Goal: Task Accomplishment & Management: Manage account settings

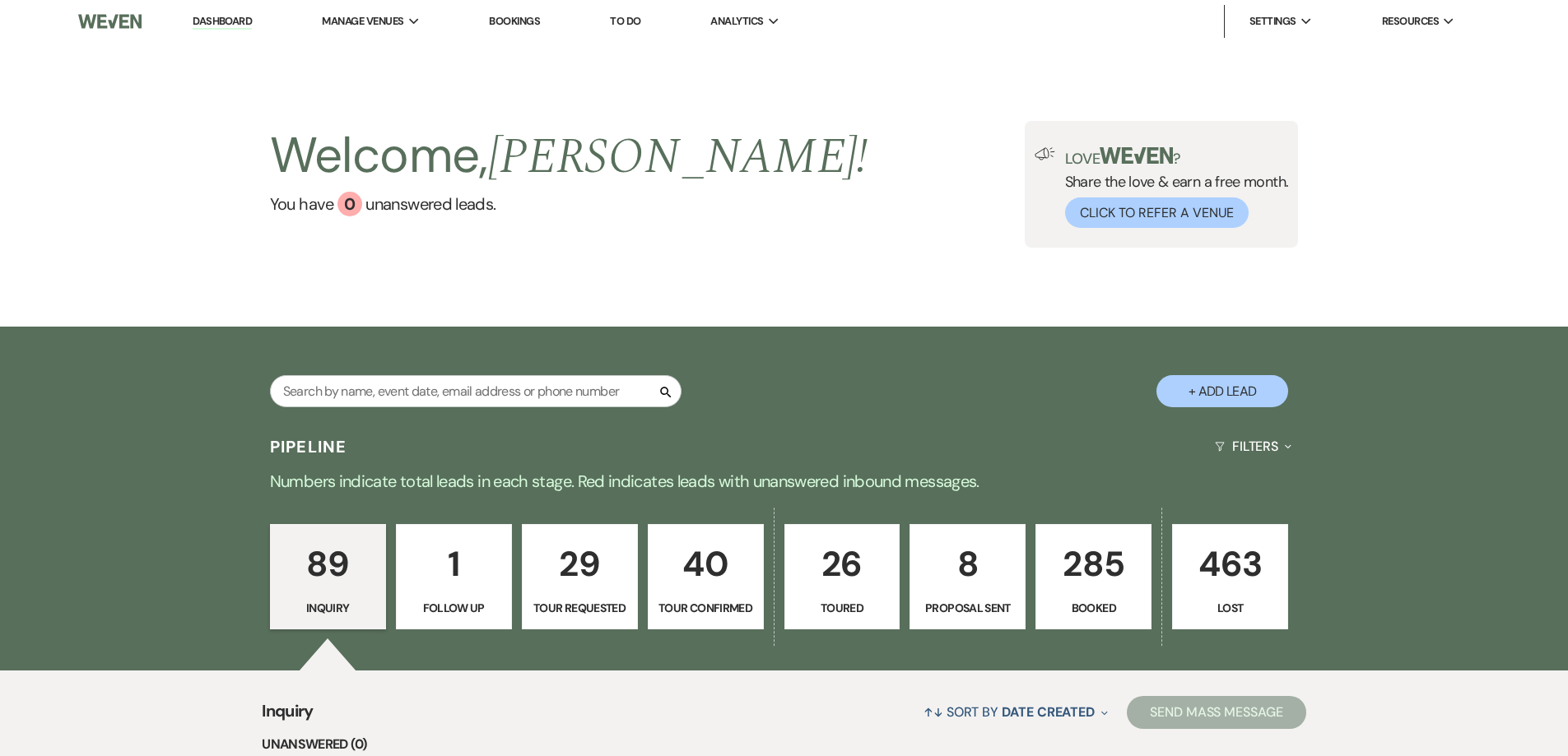
click at [542, 396] on input "text" at bounding box center [475, 391] width 411 height 32
type input "[PERSON_NAME]"
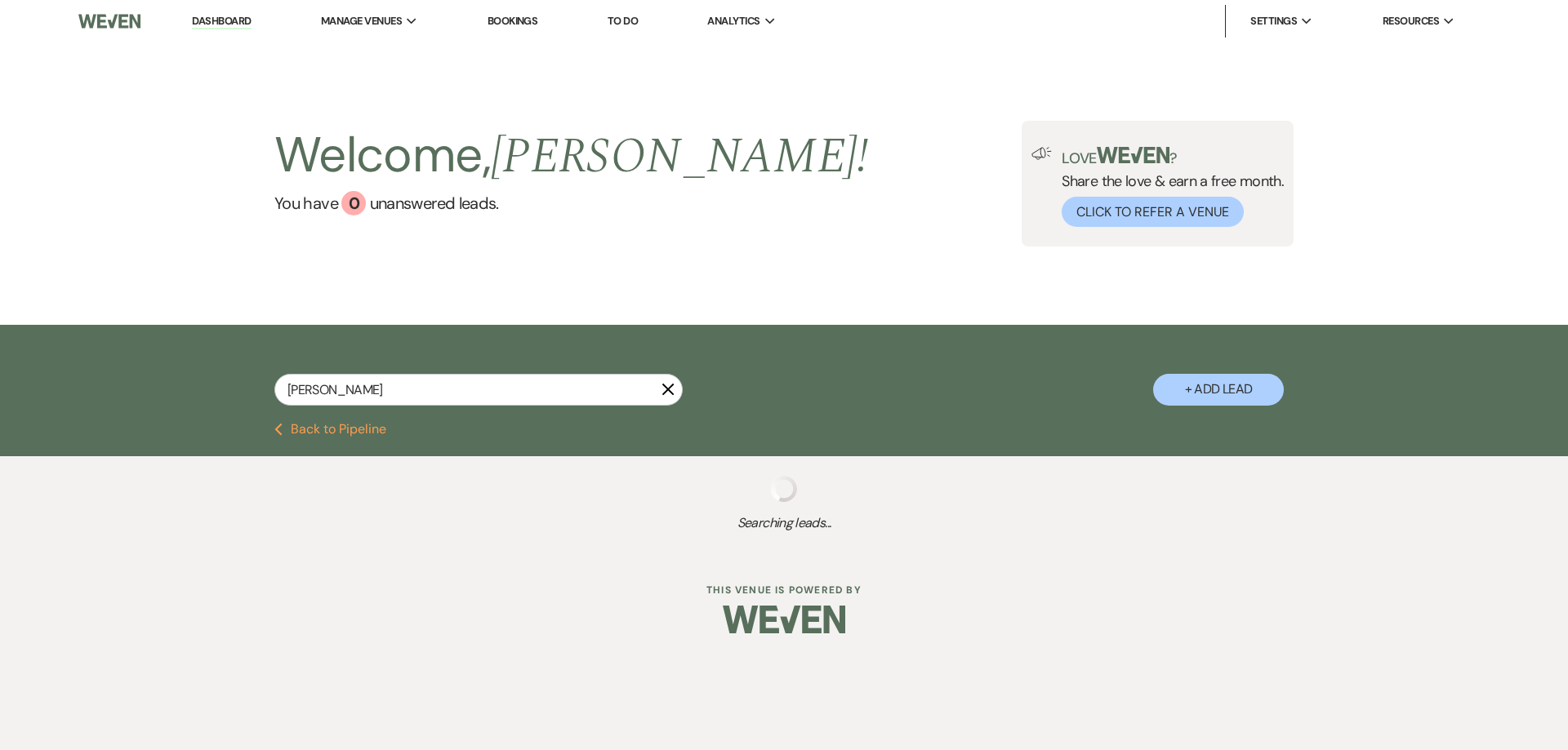
select select "4"
select select "8"
select select "5"
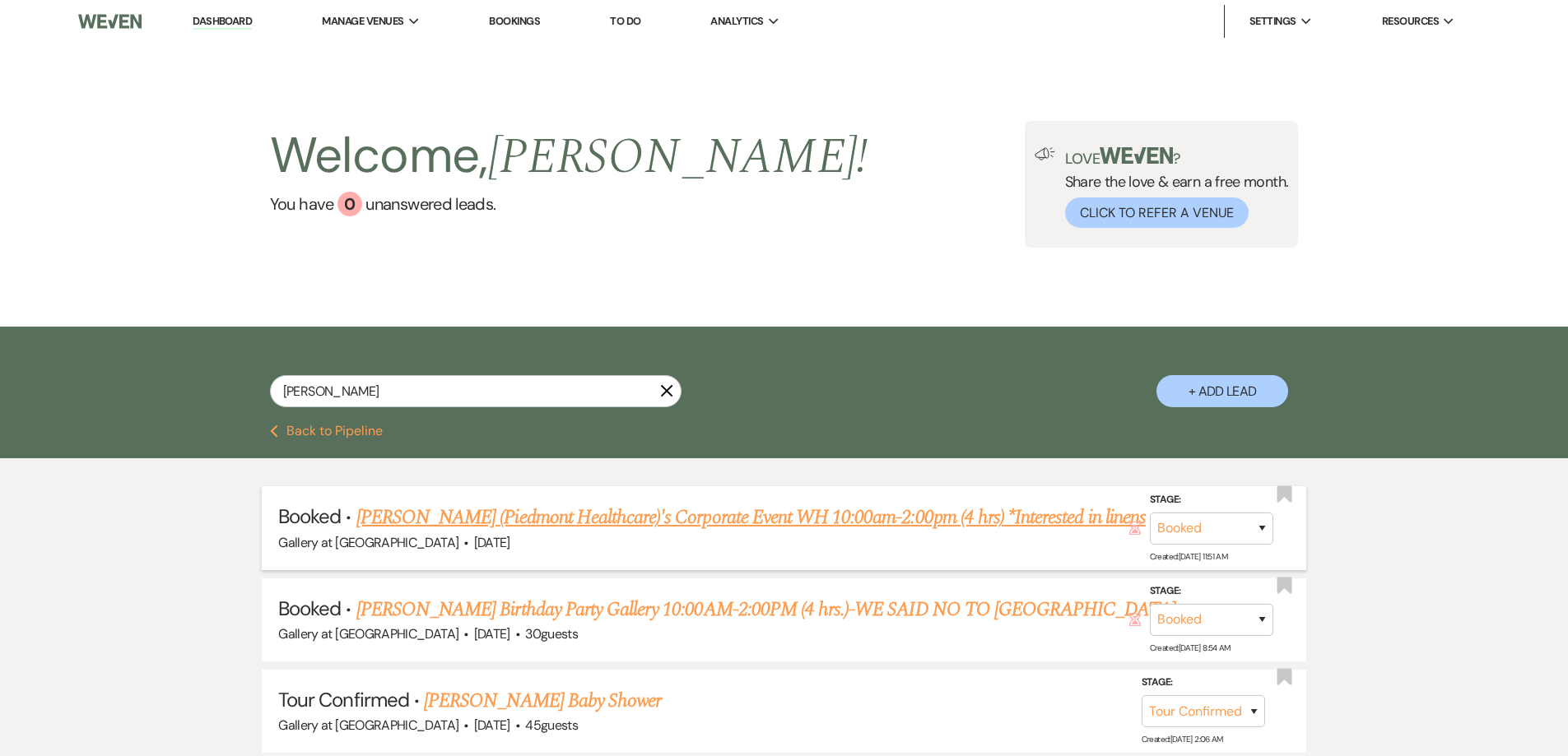
type input "[PERSON_NAME]"
click at [520, 514] on link "[PERSON_NAME] (Piedmont Healthcare)'s Corporate Event WH 10:00am-2:00pm (4 hrs)…" at bounding box center [751, 517] width 790 height 30
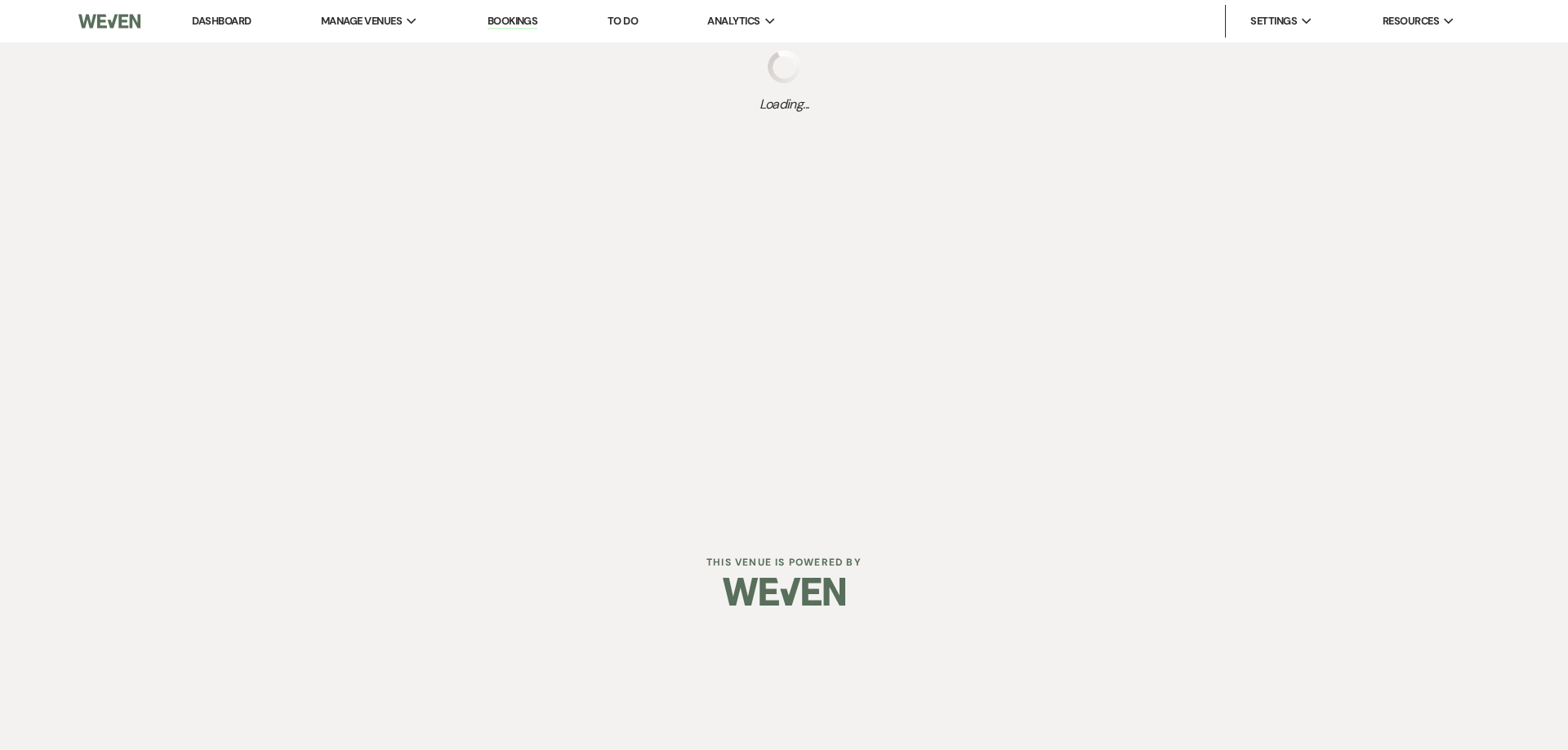
select select "12"
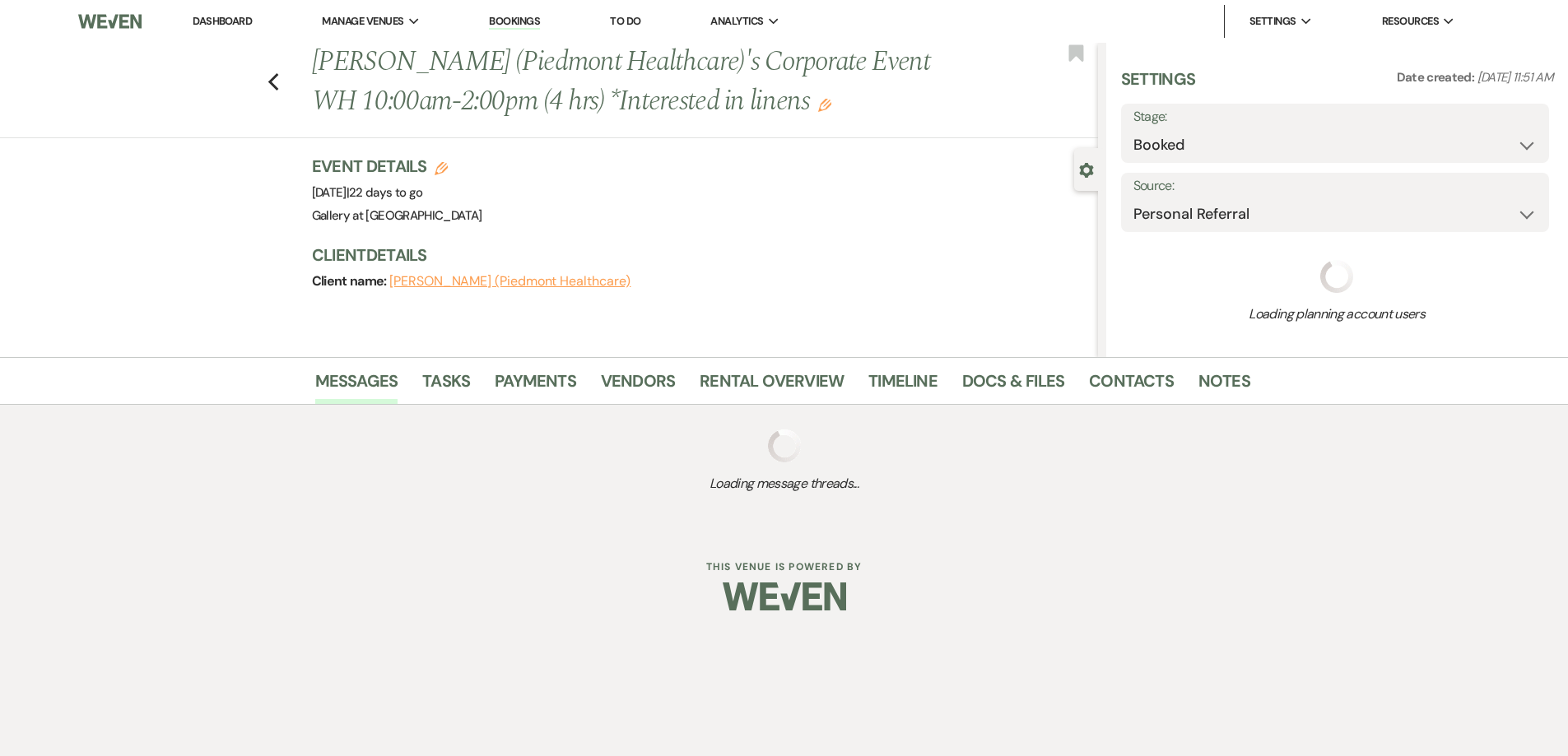
select select "9"
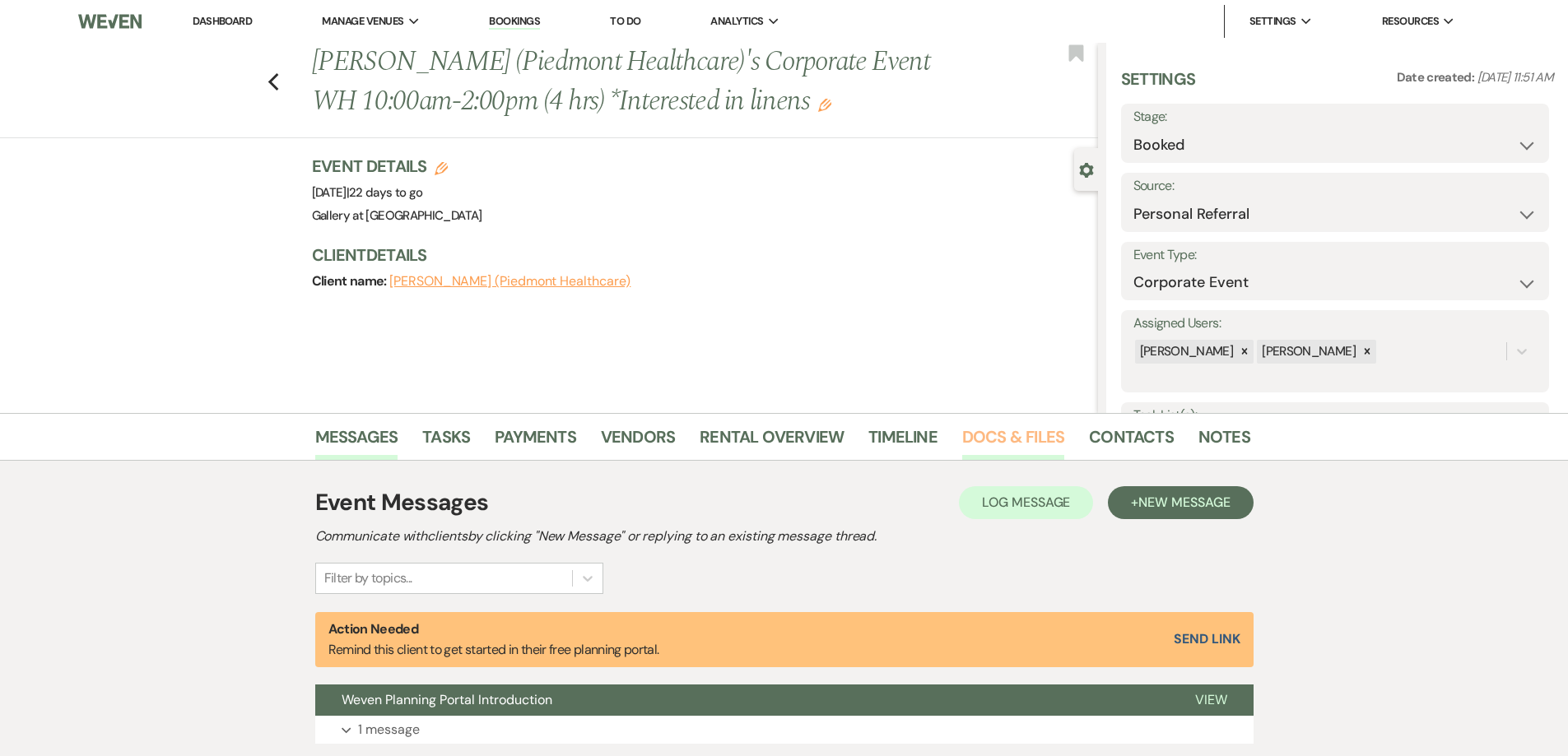
click at [989, 438] on link "Docs & Files" at bounding box center [1013, 442] width 103 height 36
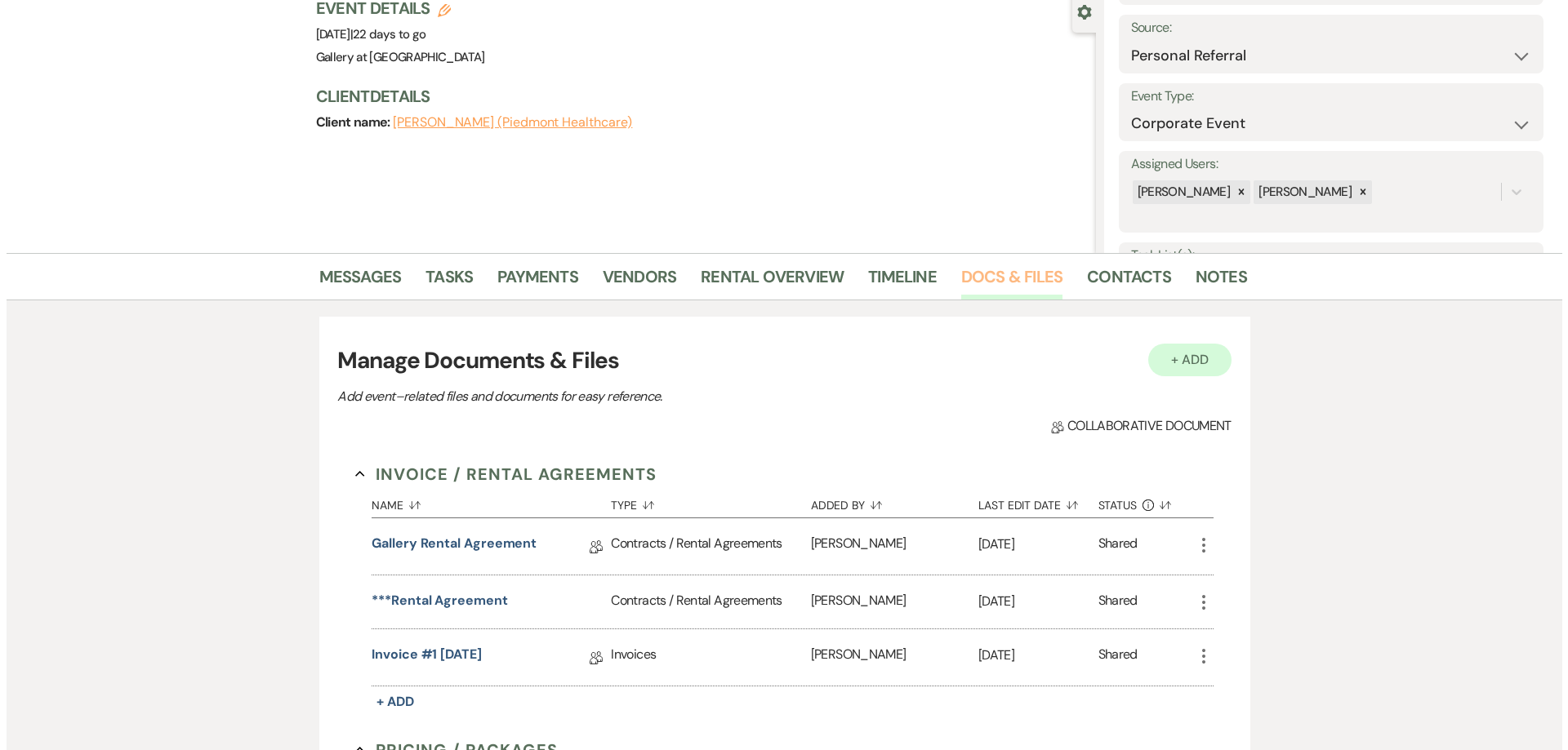
scroll to position [163, 0]
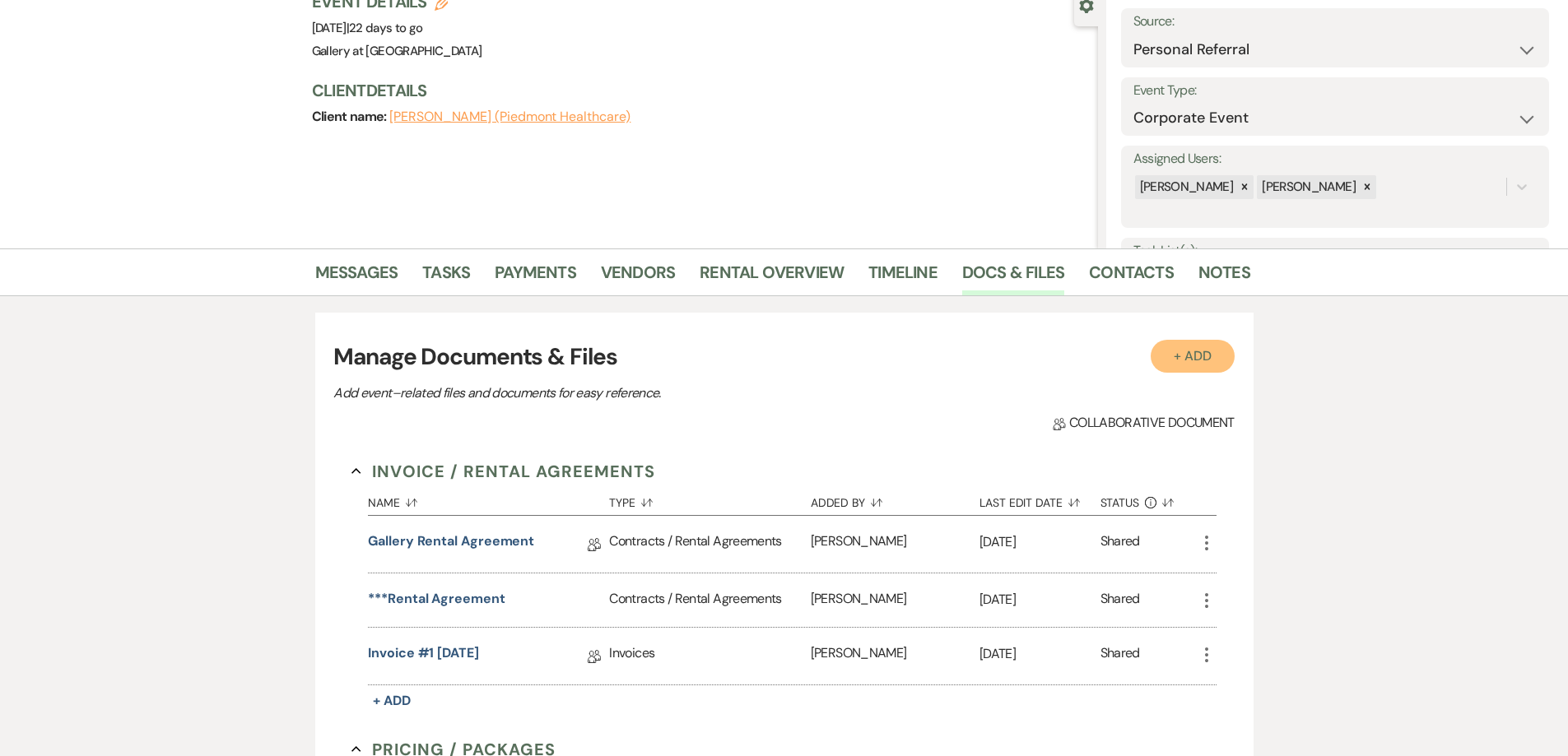
click at [1186, 371] on button "+ Add" at bounding box center [1193, 356] width 84 height 33
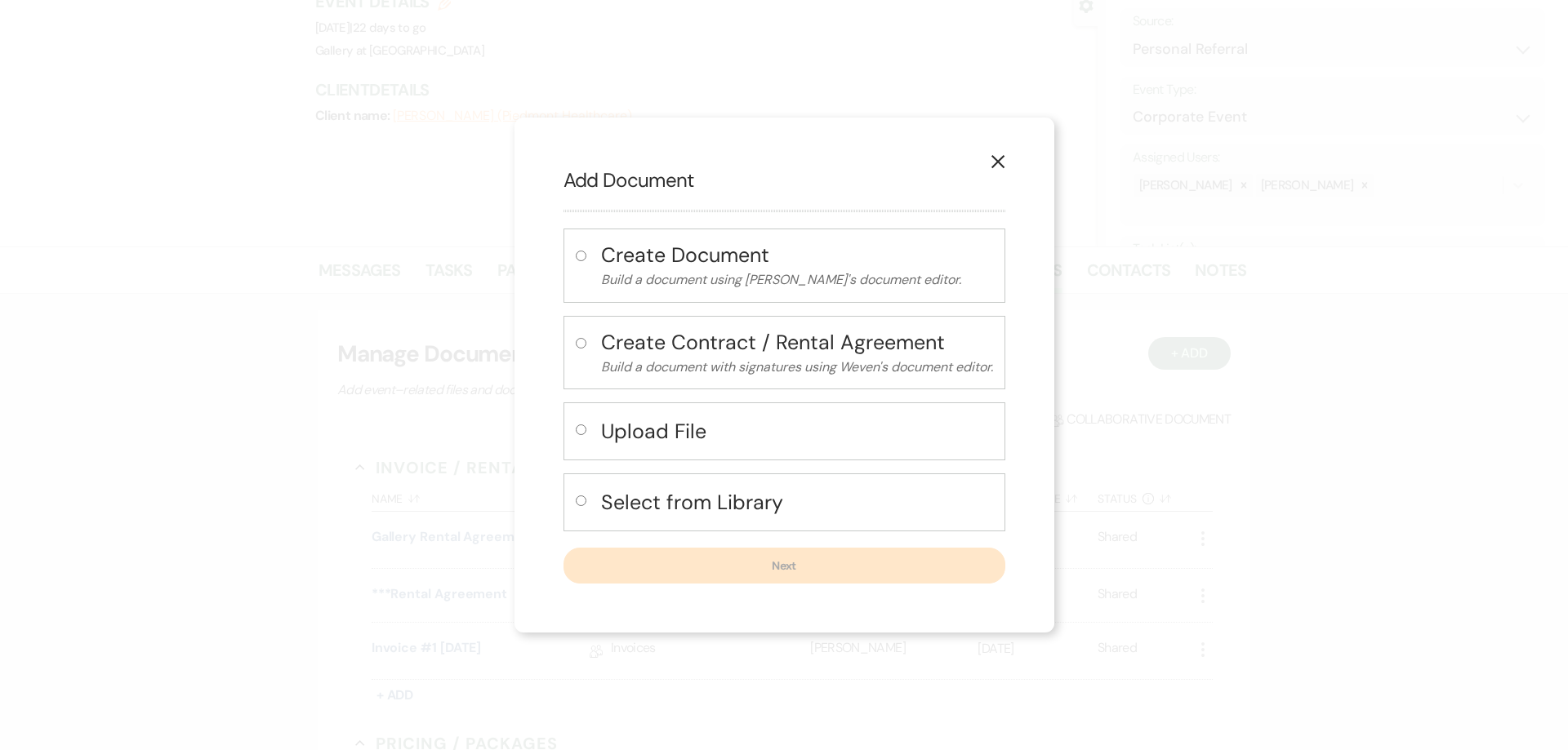
click at [571, 427] on div "Upload File" at bounding box center [784, 431] width 442 height 58
click at [580, 433] on input "radio" at bounding box center [581, 430] width 10 height 10
radio input "true"
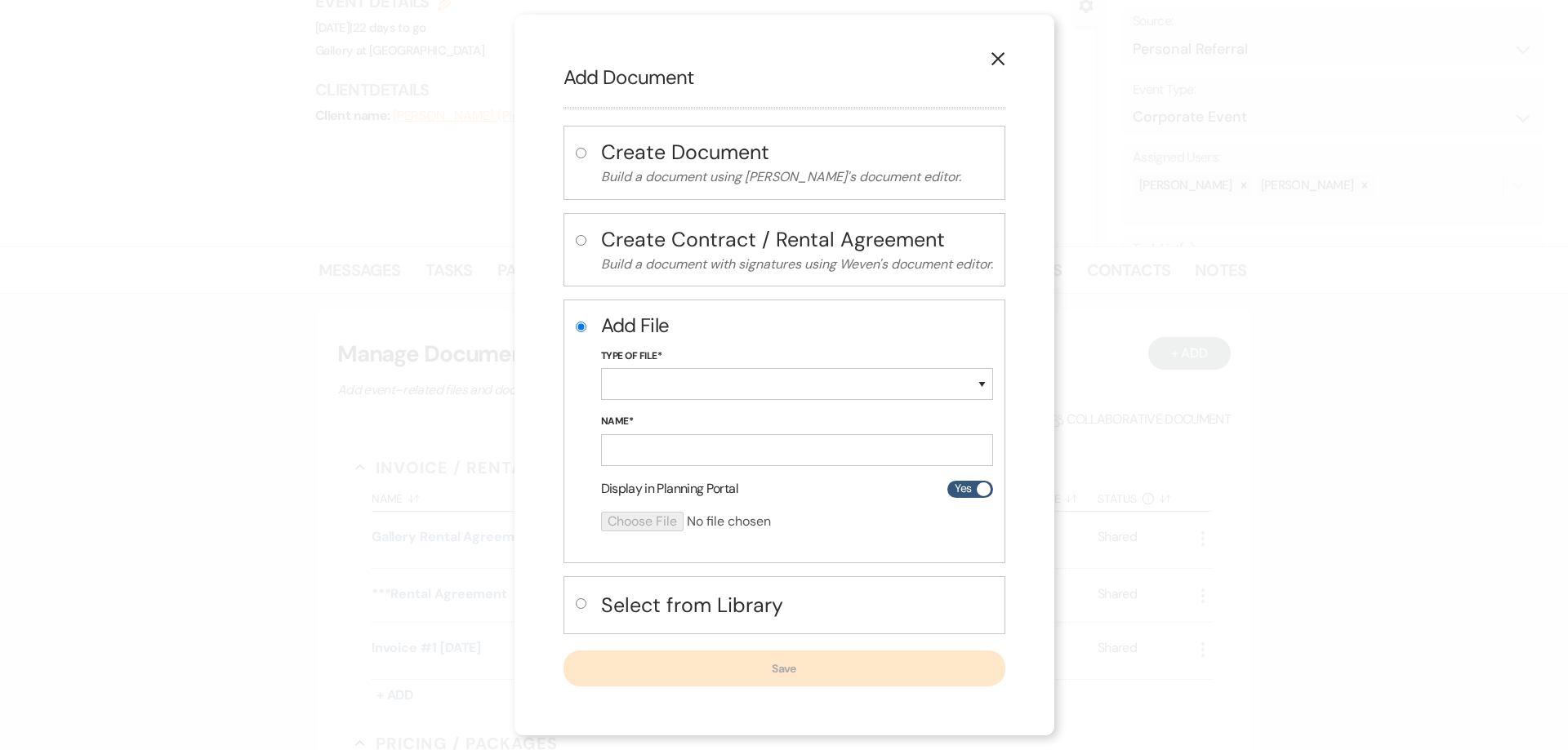
click at [577, 605] on input "radio" at bounding box center [581, 604] width 10 height 10
radio input "true"
radio input "false"
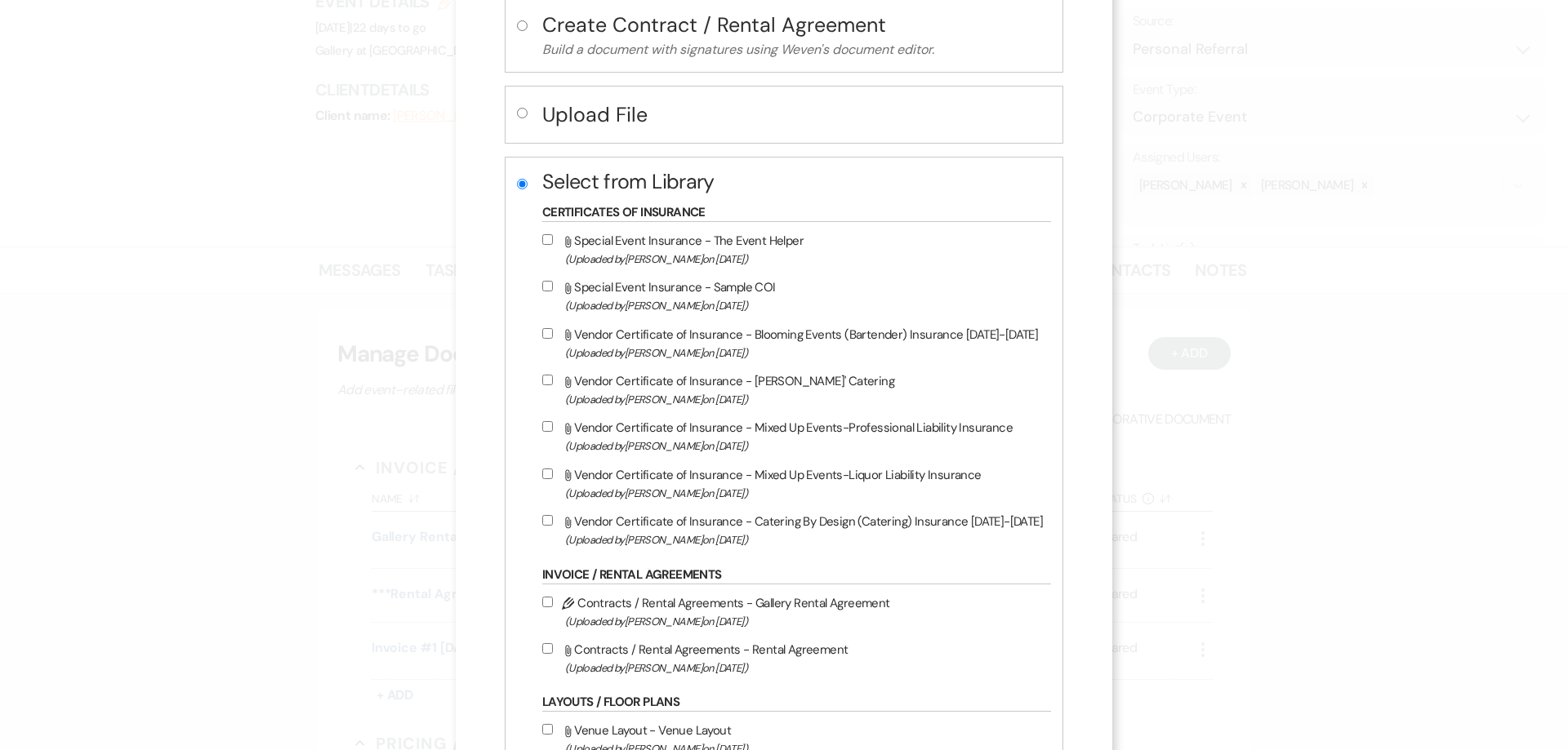
scroll to position [245, 0]
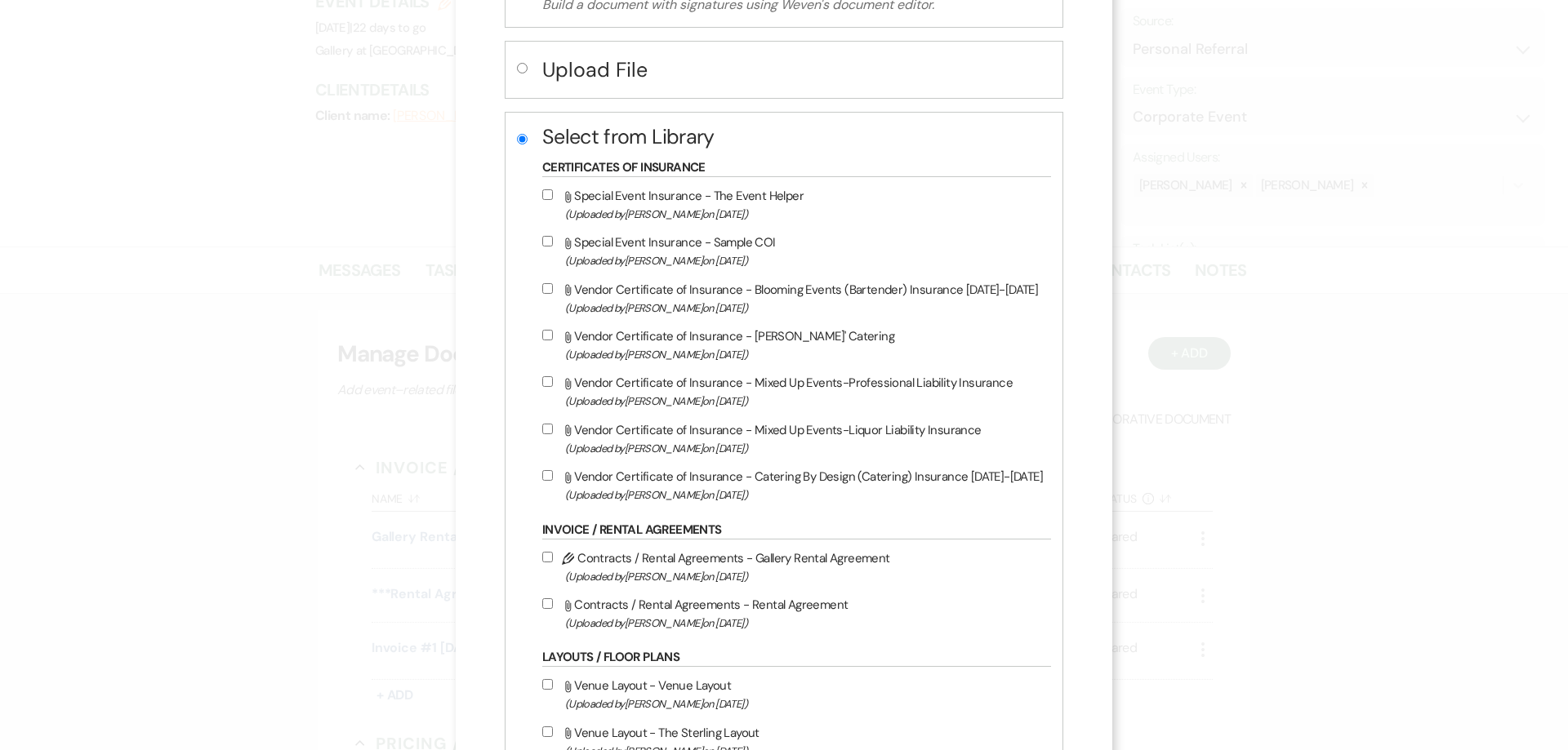
click at [542, 331] on input "Attach File Vendor Certificate of Insurance - [PERSON_NAME]' Catering (Uploaded…" at bounding box center [547, 335] width 10 height 10
checkbox input "true"
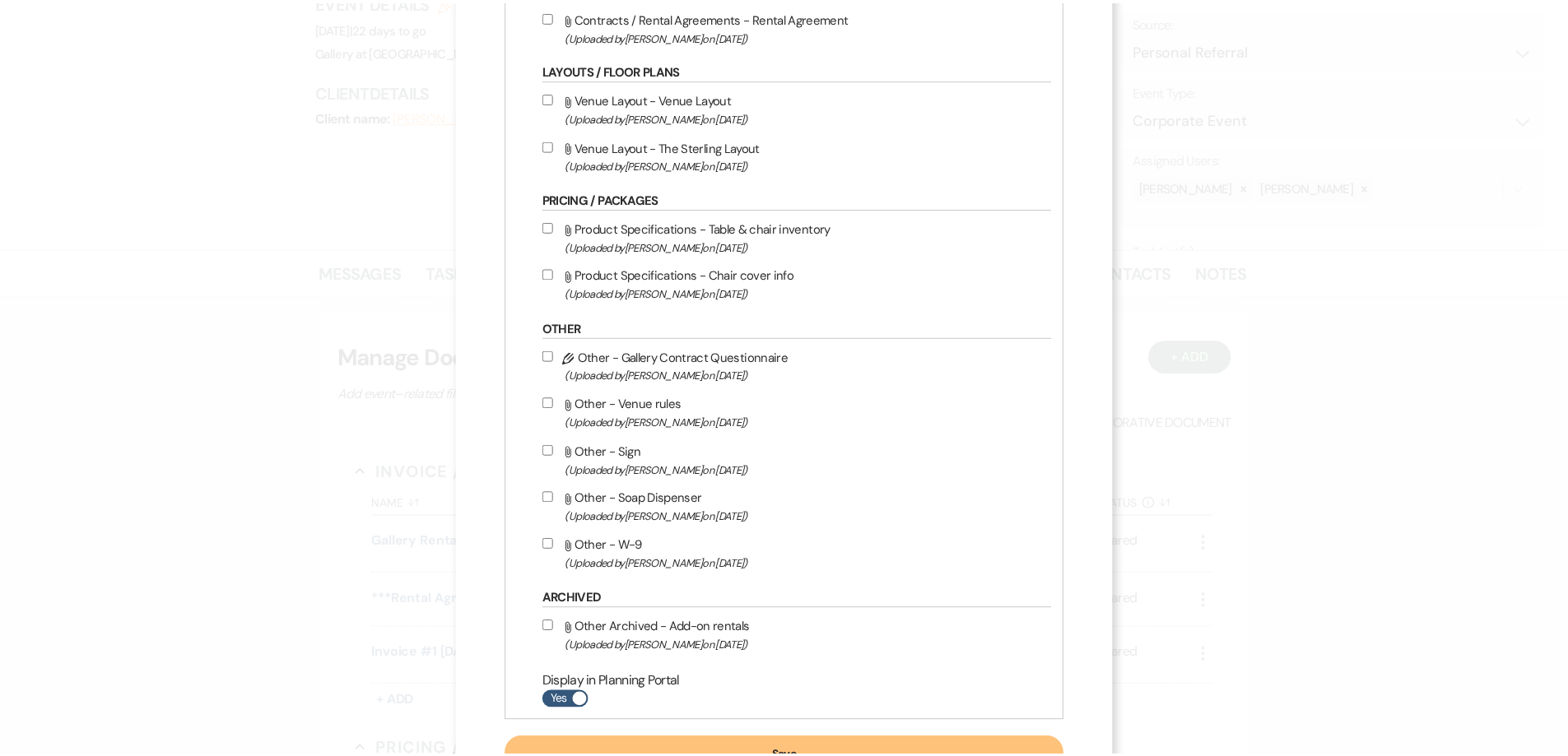
scroll to position [907, 0]
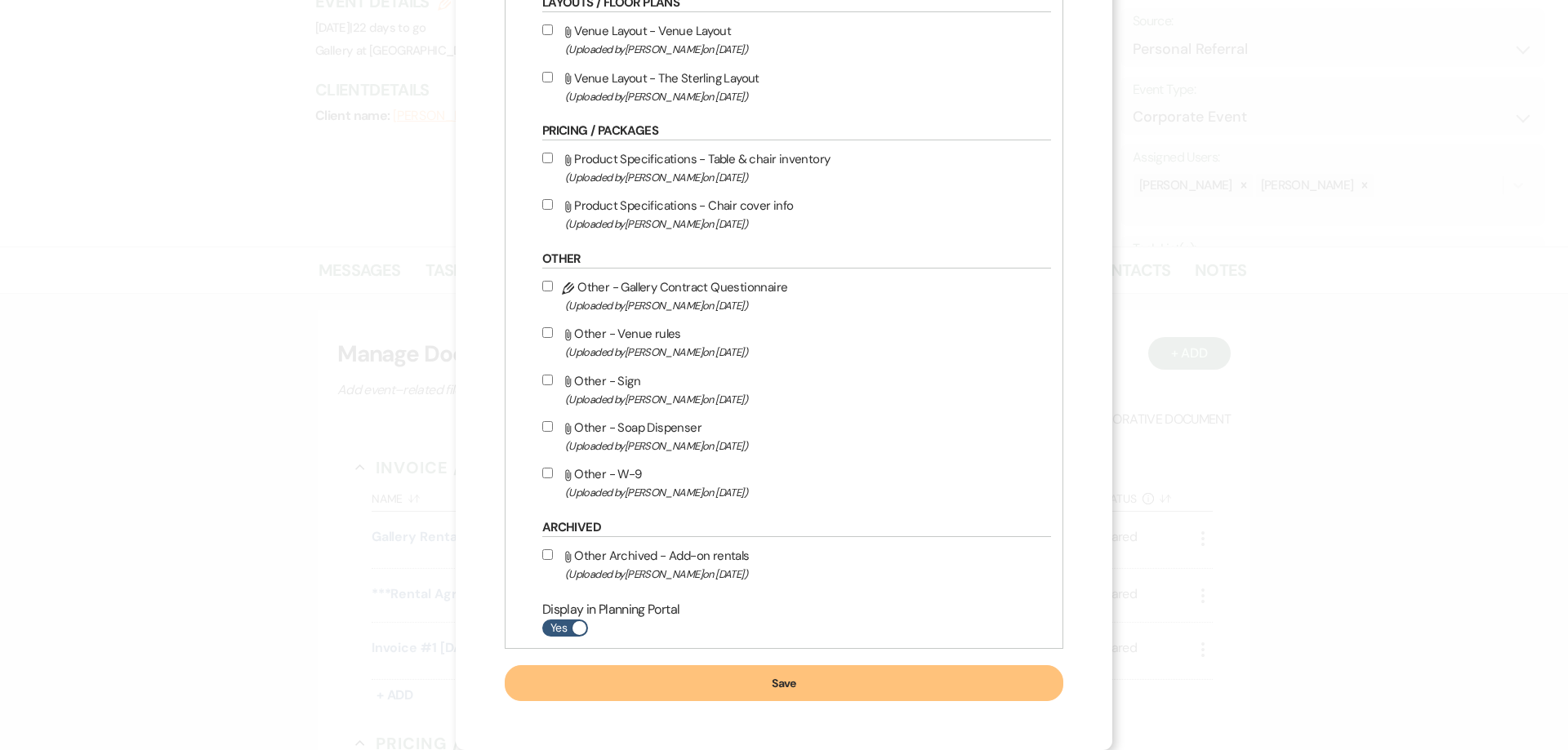
click at [908, 683] on button "Save" at bounding box center [784, 683] width 558 height 36
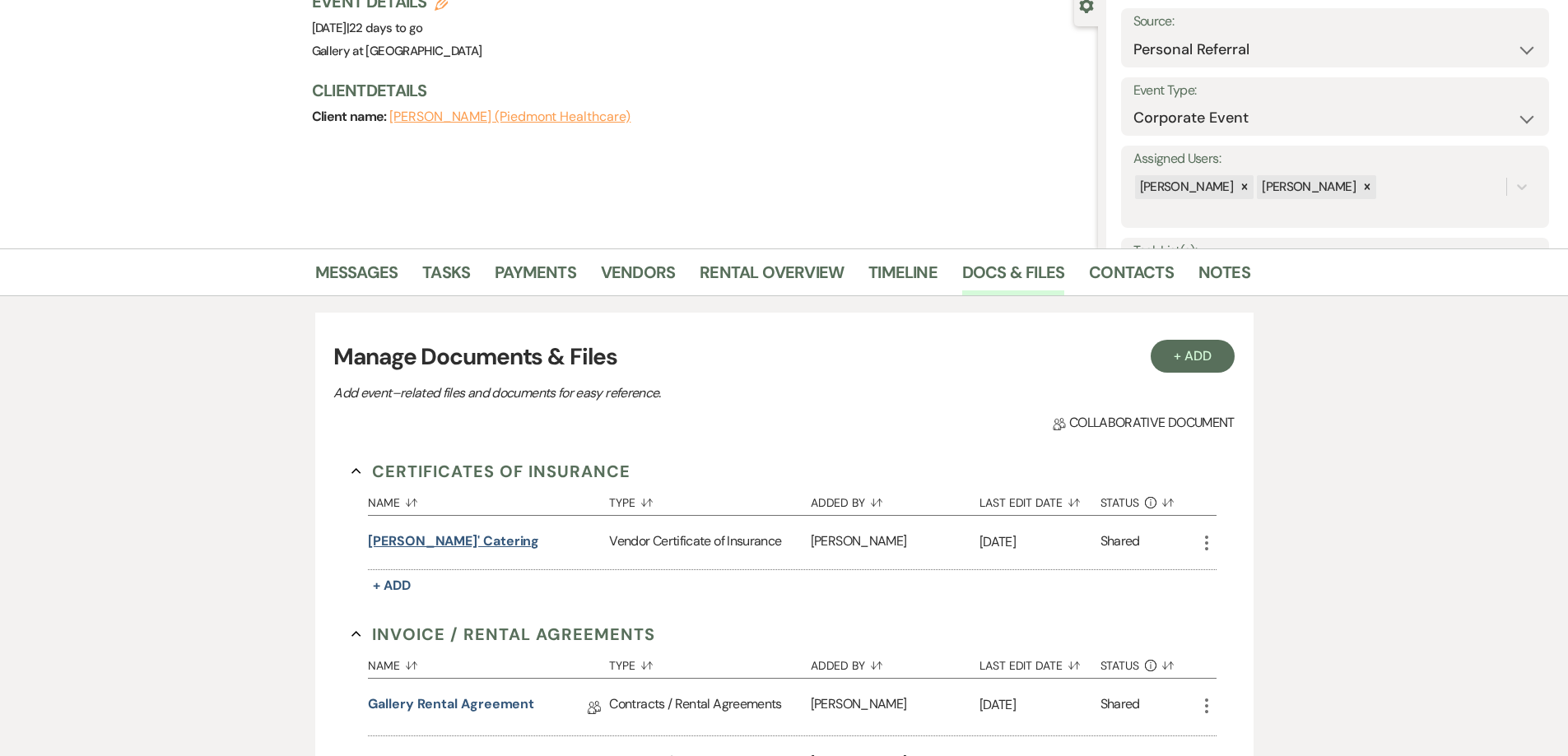
click at [440, 537] on button "[PERSON_NAME]' Catering" at bounding box center [453, 541] width 172 height 20
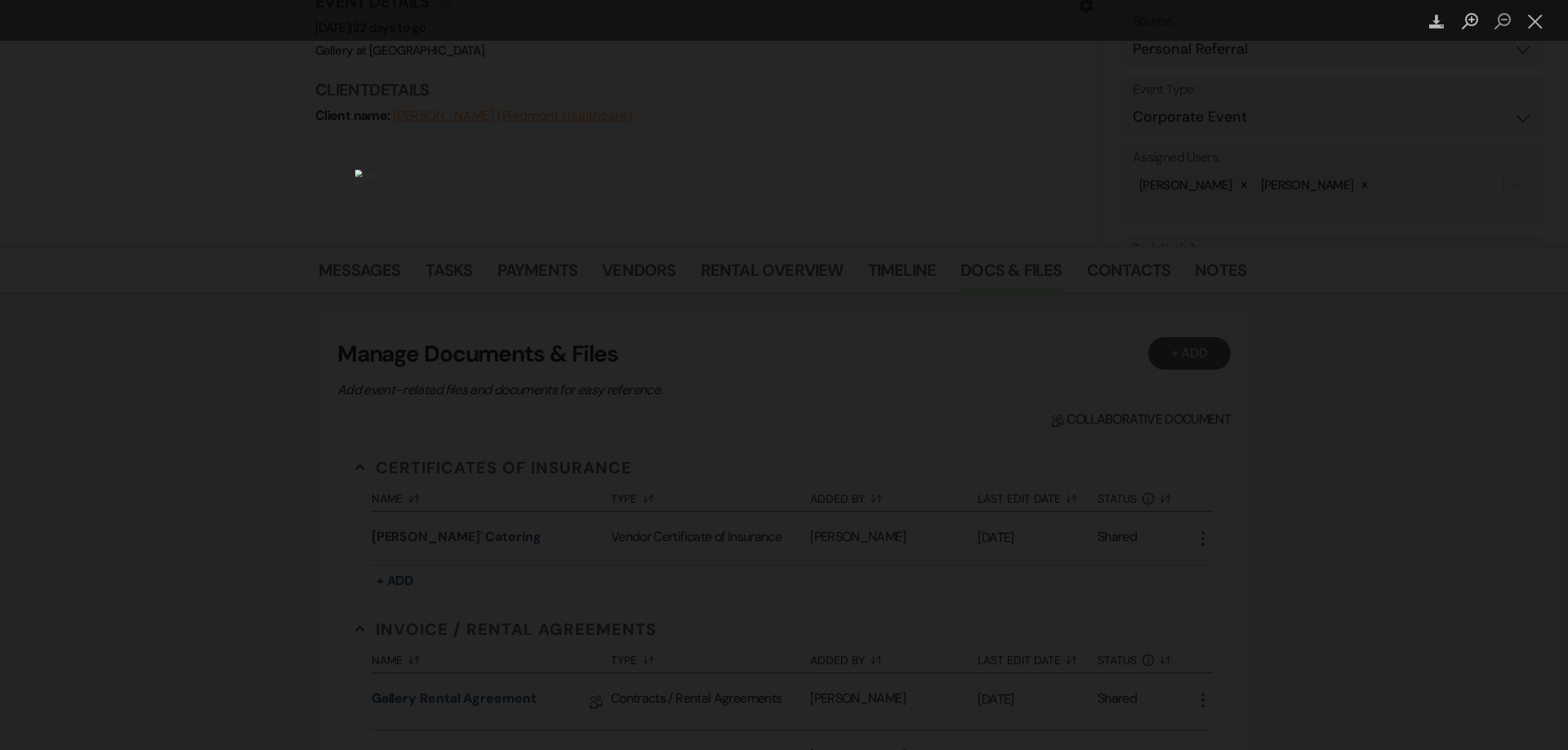
click at [1109, 525] on div "Lightbox" at bounding box center [784, 375] width 1568 height 750
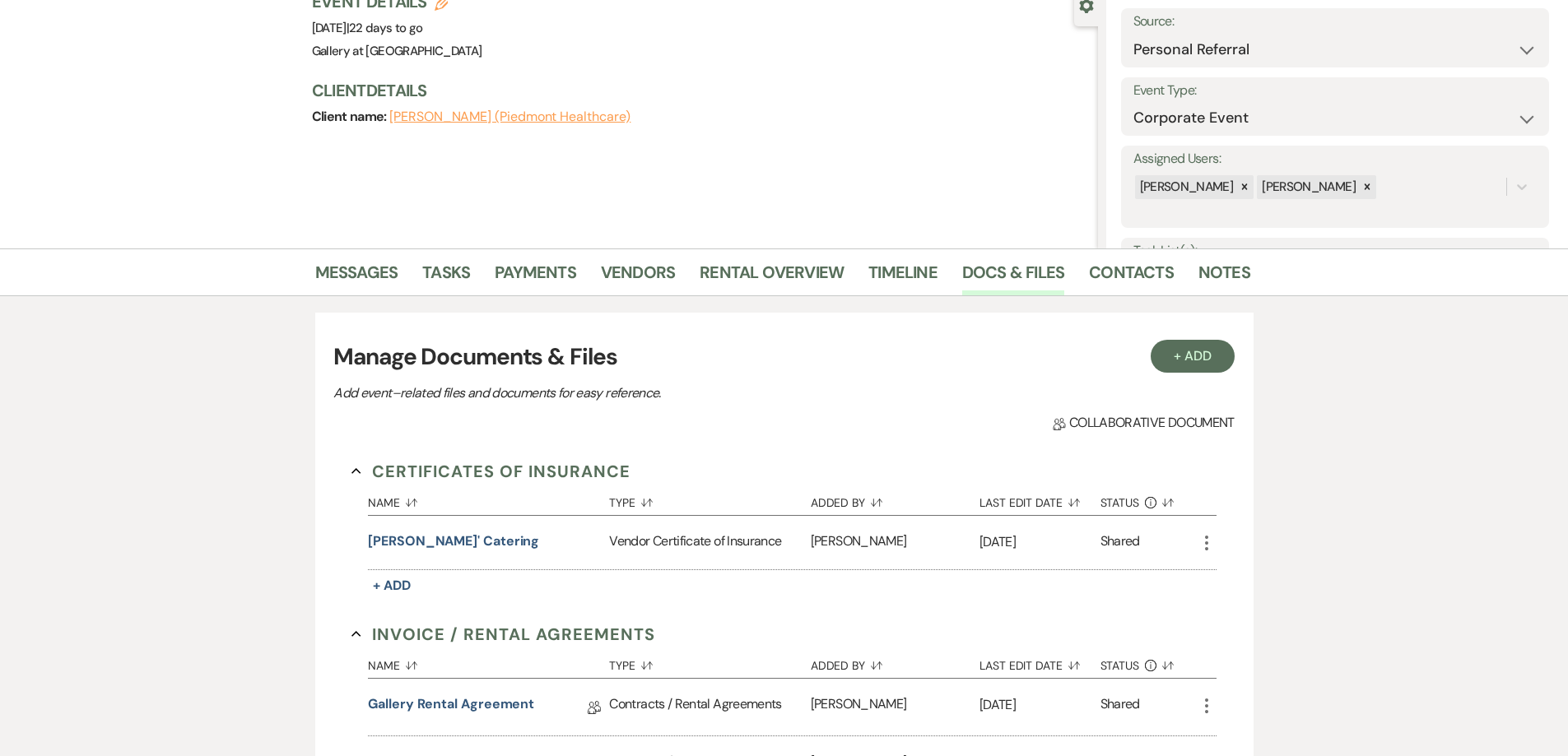
click at [1205, 542] on icon "More" at bounding box center [1207, 543] width 20 height 20
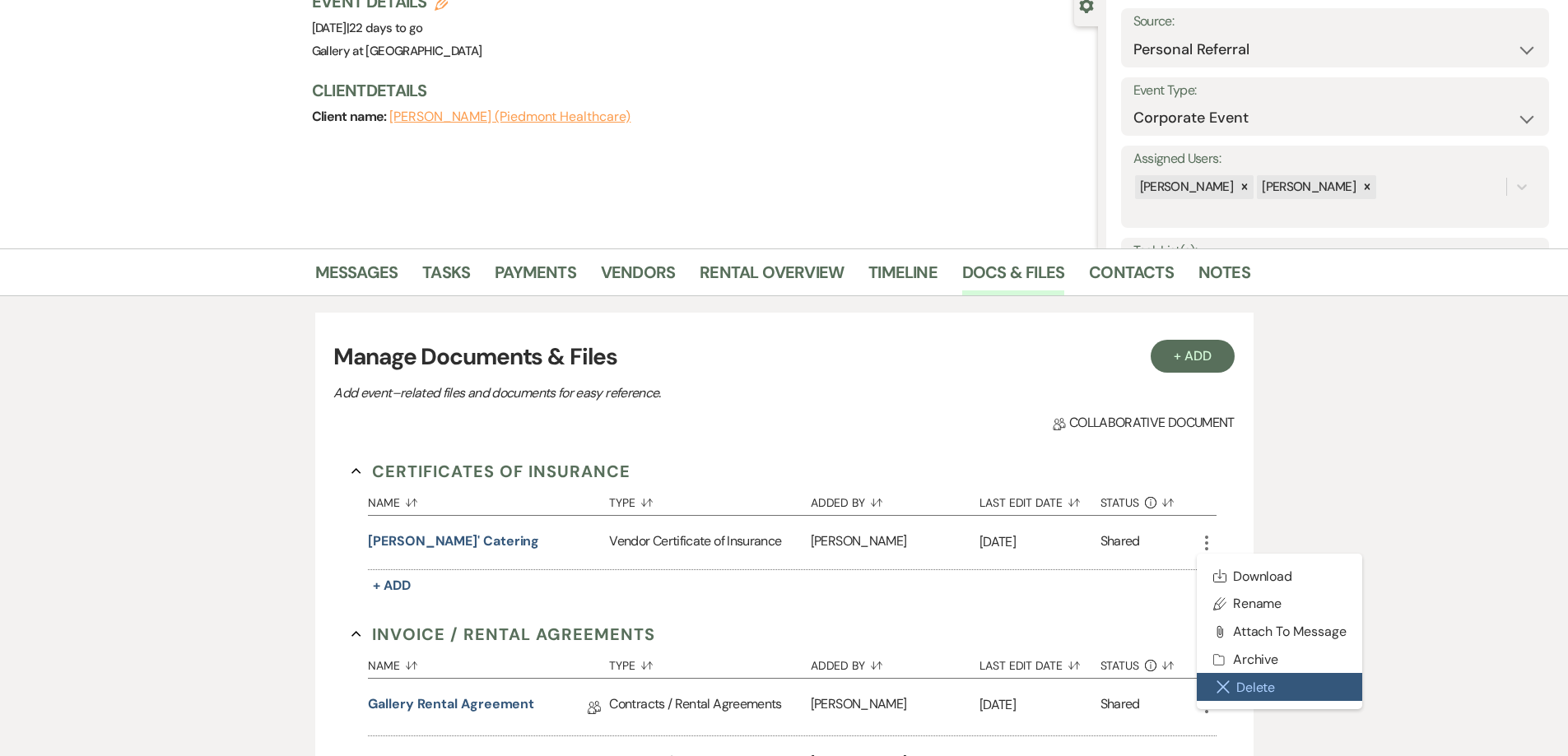
click at [1273, 691] on button "Close Delete X Delete" at bounding box center [1280, 687] width 167 height 28
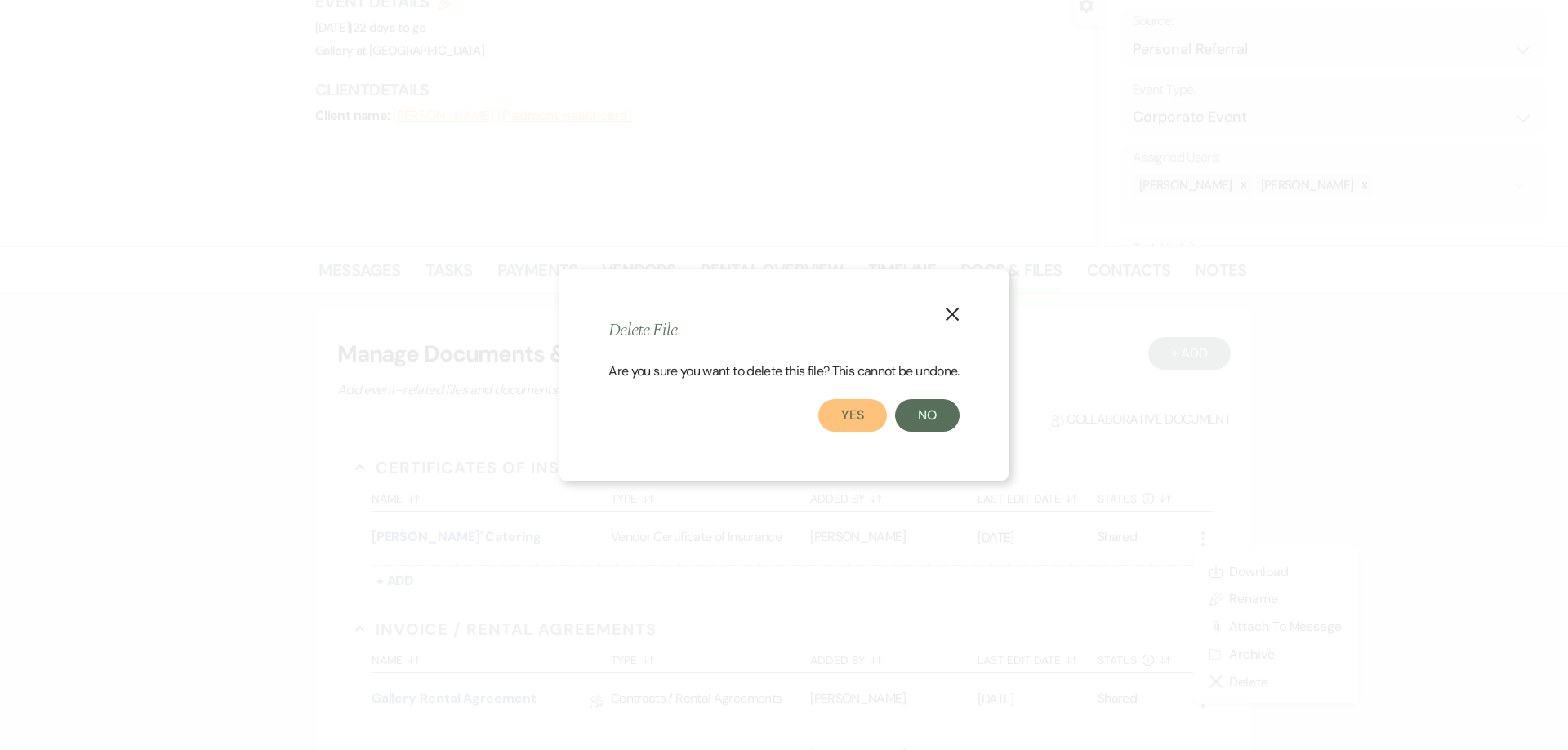
click at [862, 420] on button "Yes" at bounding box center [853, 415] width 68 height 32
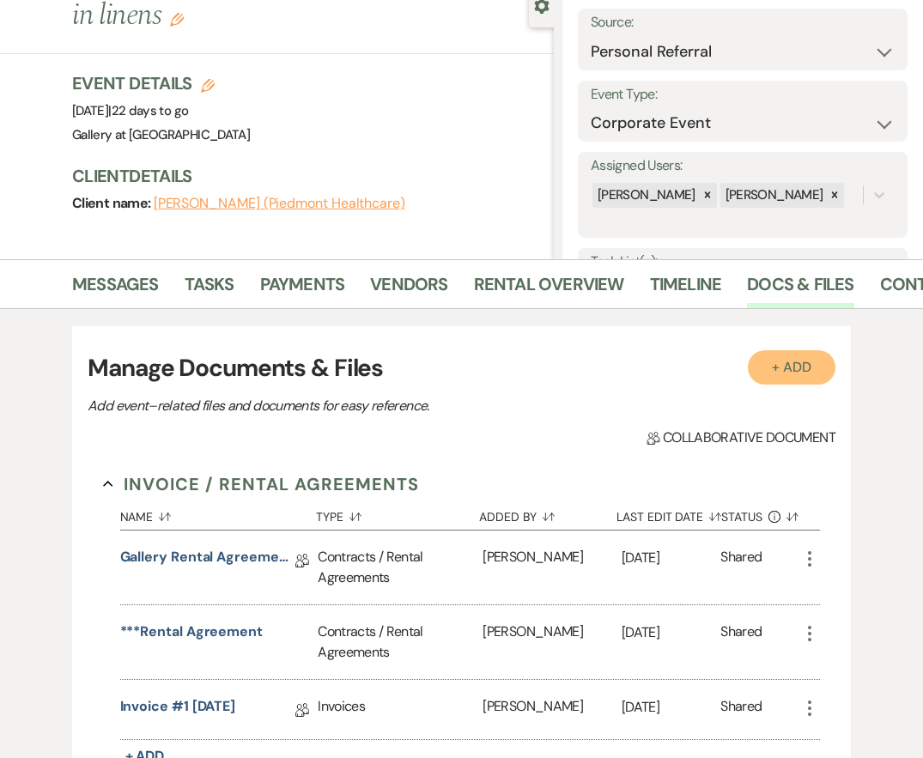
click at [764, 371] on button "+ Add" at bounding box center [792, 367] width 88 height 34
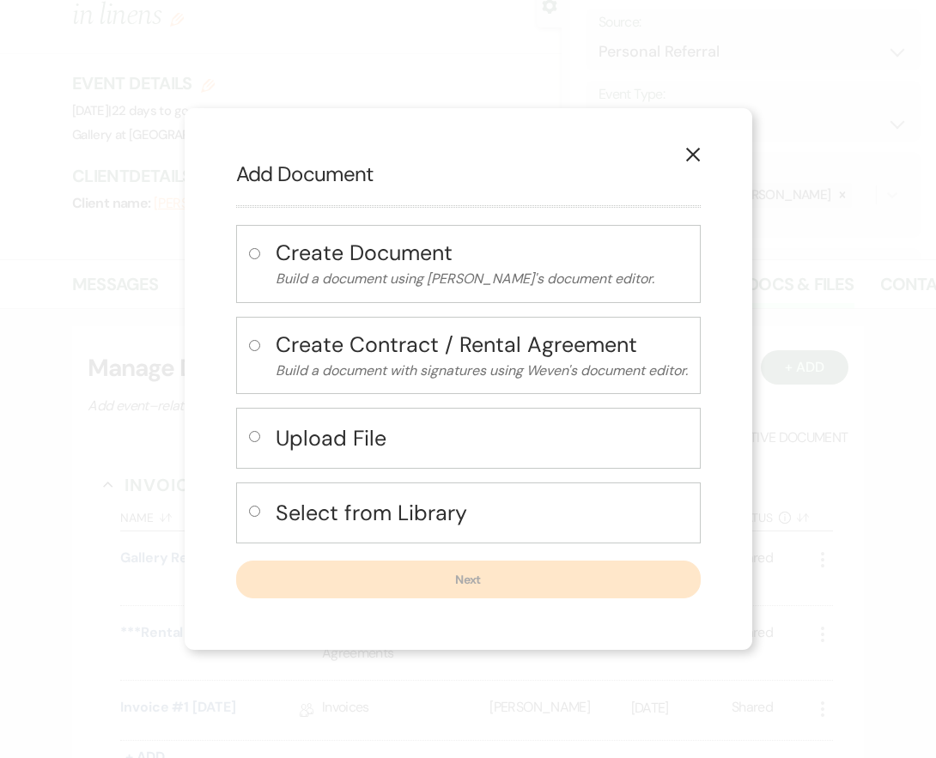
drag, startPoint x: 247, startPoint y: 510, endPoint x: 256, endPoint y: 426, distance: 84.6
click at [256, 426] on div "Create Document Build a document using Weven's document editor. Create Contract…" at bounding box center [468, 412] width 465 height 374
click at [256, 437] on input "radio" at bounding box center [254, 436] width 11 height 11
radio input "true"
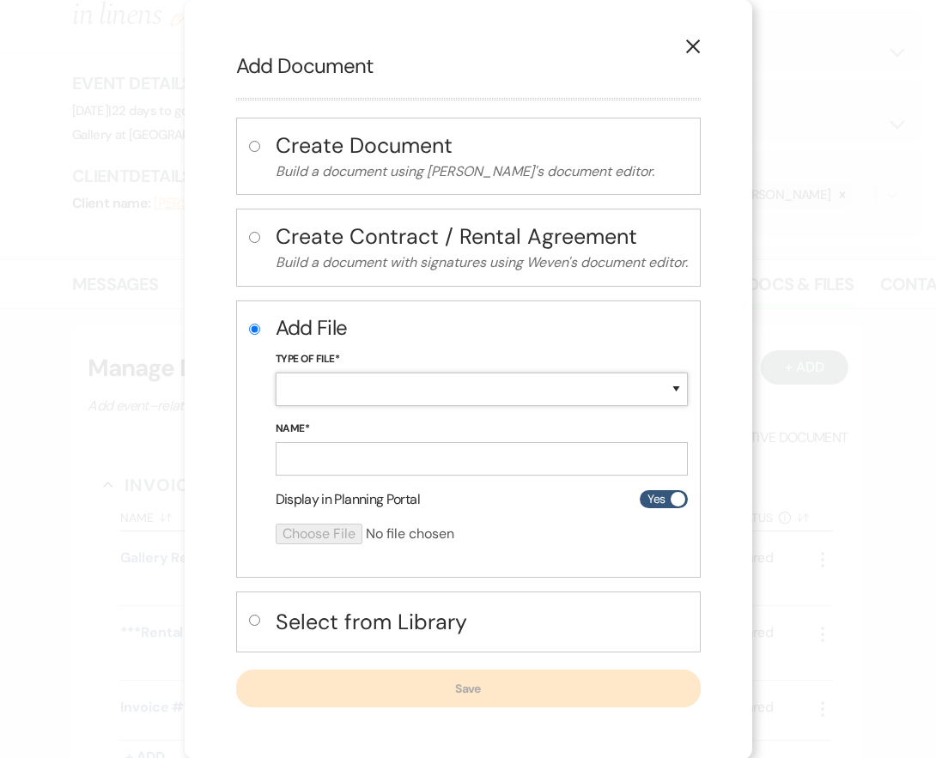
click at [312, 393] on select "Special Event Insurance Vendor Certificate of Insurance Contracts / Rental Agre…" at bounding box center [482, 389] width 412 height 33
select select "18"
click at [276, 373] on select "Special Event Insurance Vendor Certificate of Insurance Contracts / Rental Agre…" at bounding box center [482, 389] width 412 height 33
click at [331, 457] on input "Name*" at bounding box center [482, 458] width 412 height 33
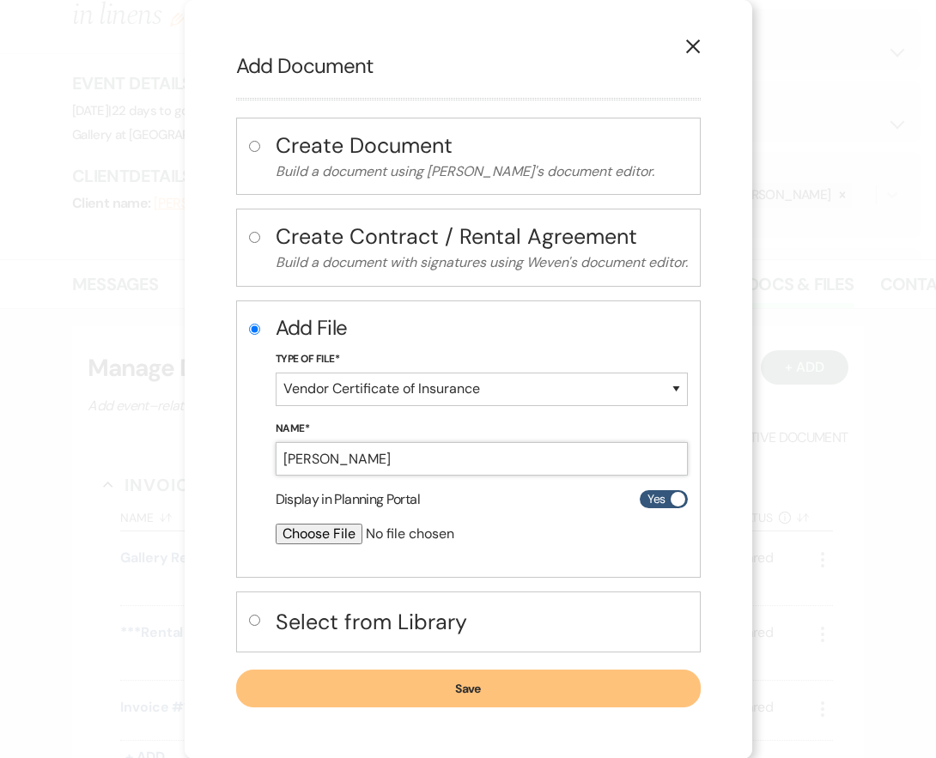
type input "[PERSON_NAME]' Catering"
click at [332, 539] on input "file" at bounding box center [436, 534] width 321 height 21
type input "C:\fakepath\CERTIFICATE OF INSURANCE.Pdf"
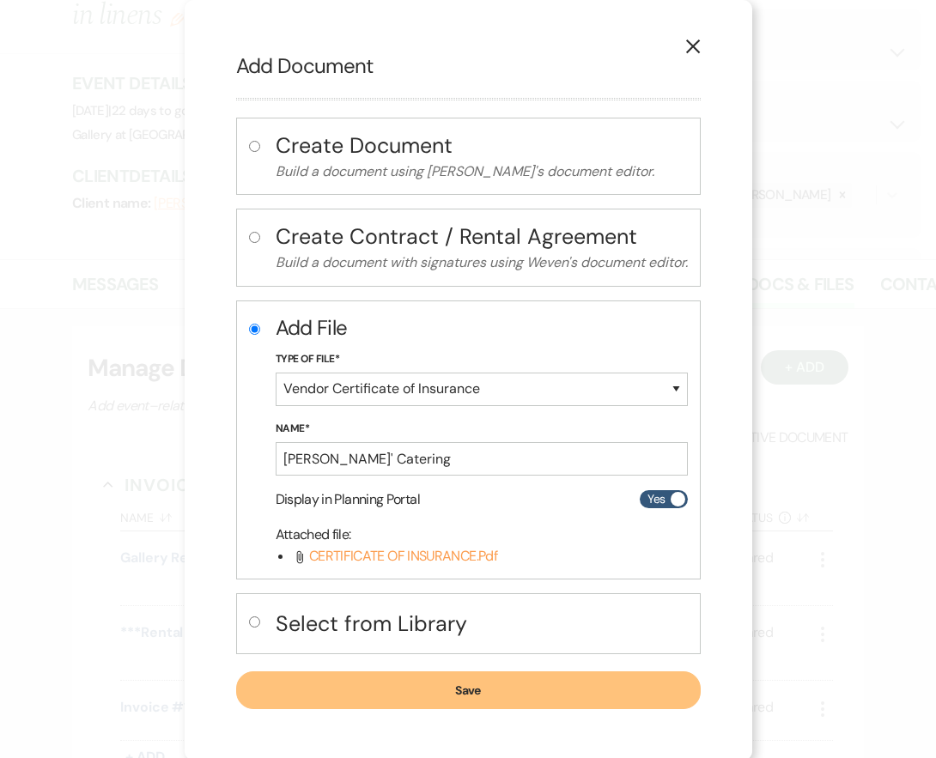
click at [573, 686] on button "Save" at bounding box center [468, 691] width 465 height 38
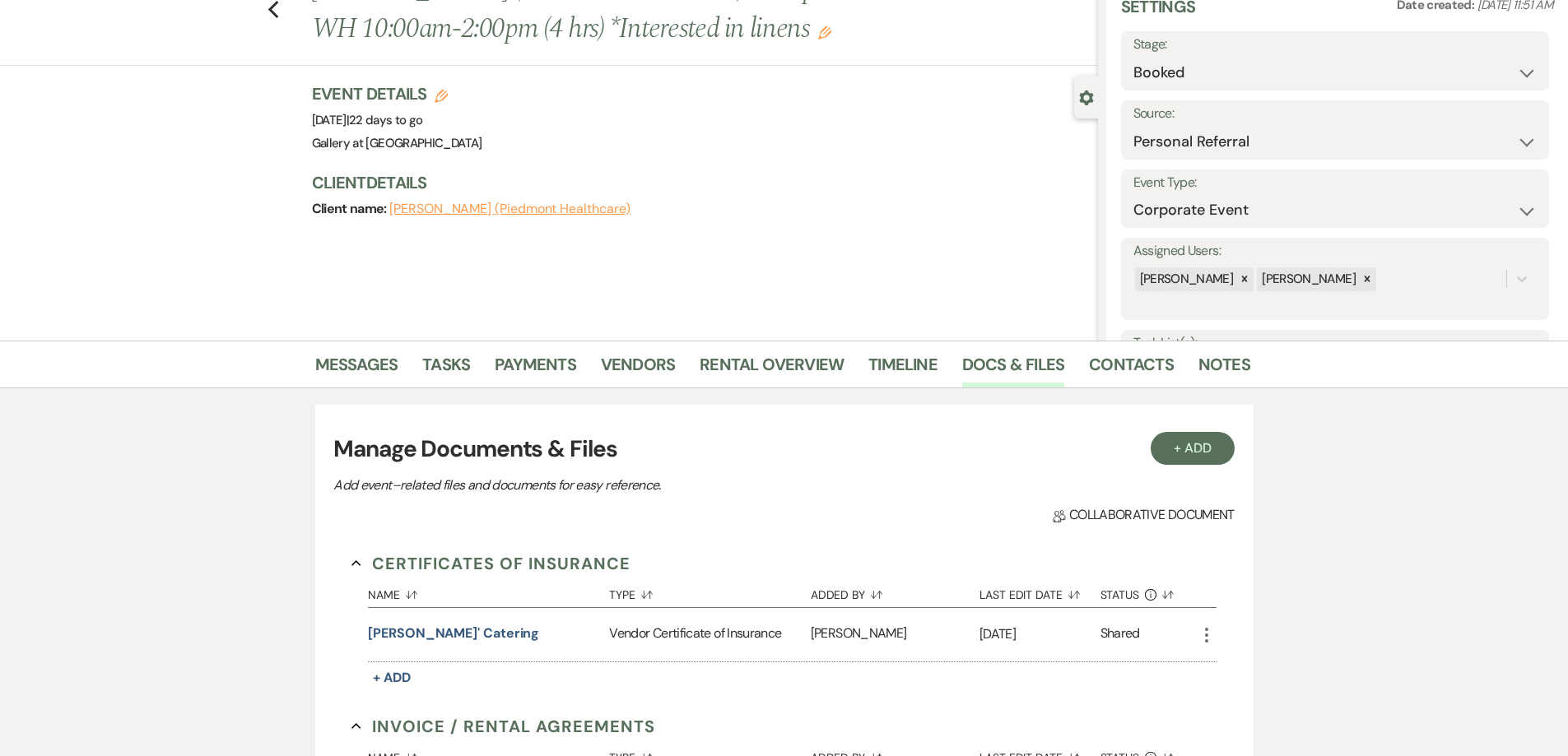
scroll to position [0, 0]
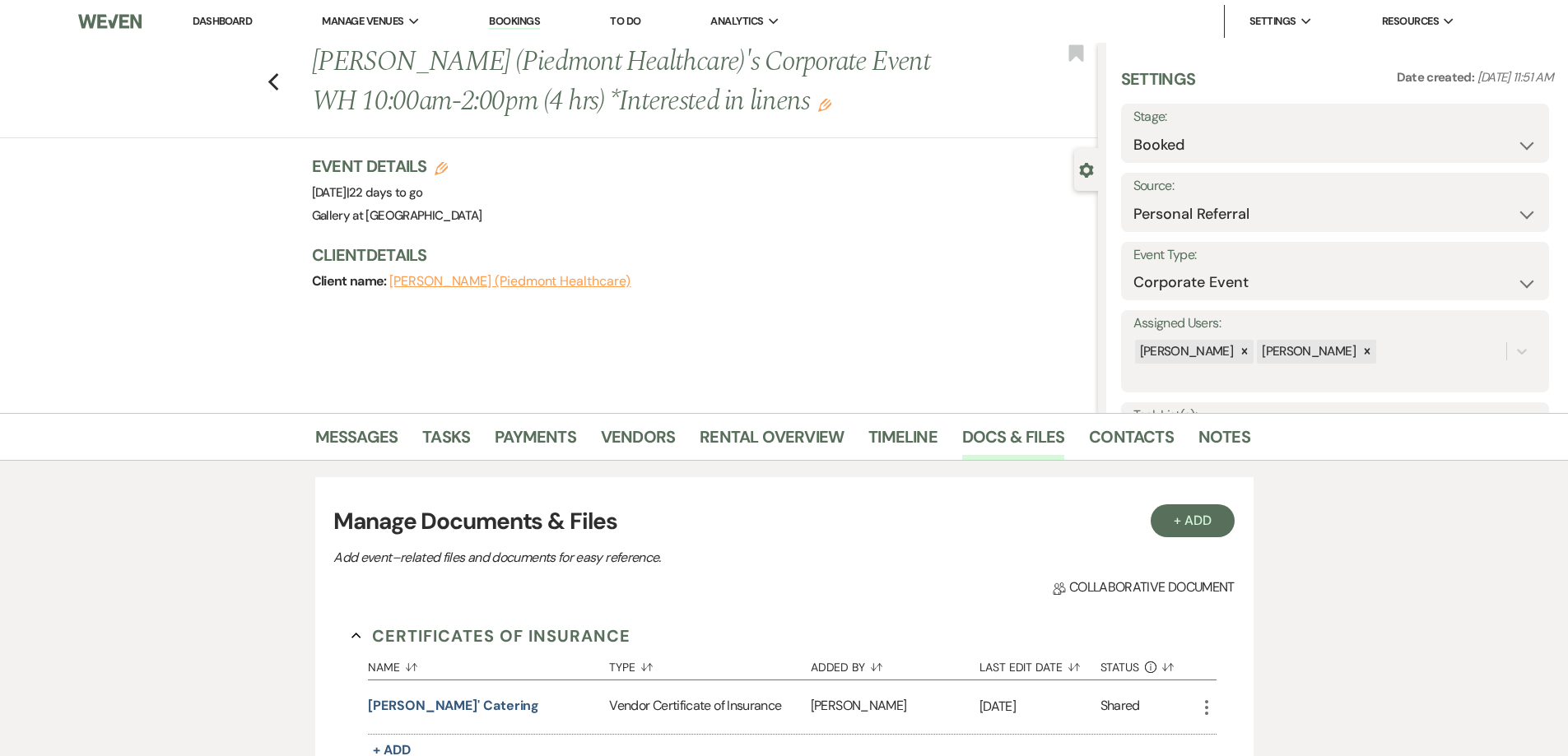
click at [220, 22] on link "Dashboard" at bounding box center [222, 21] width 59 height 14
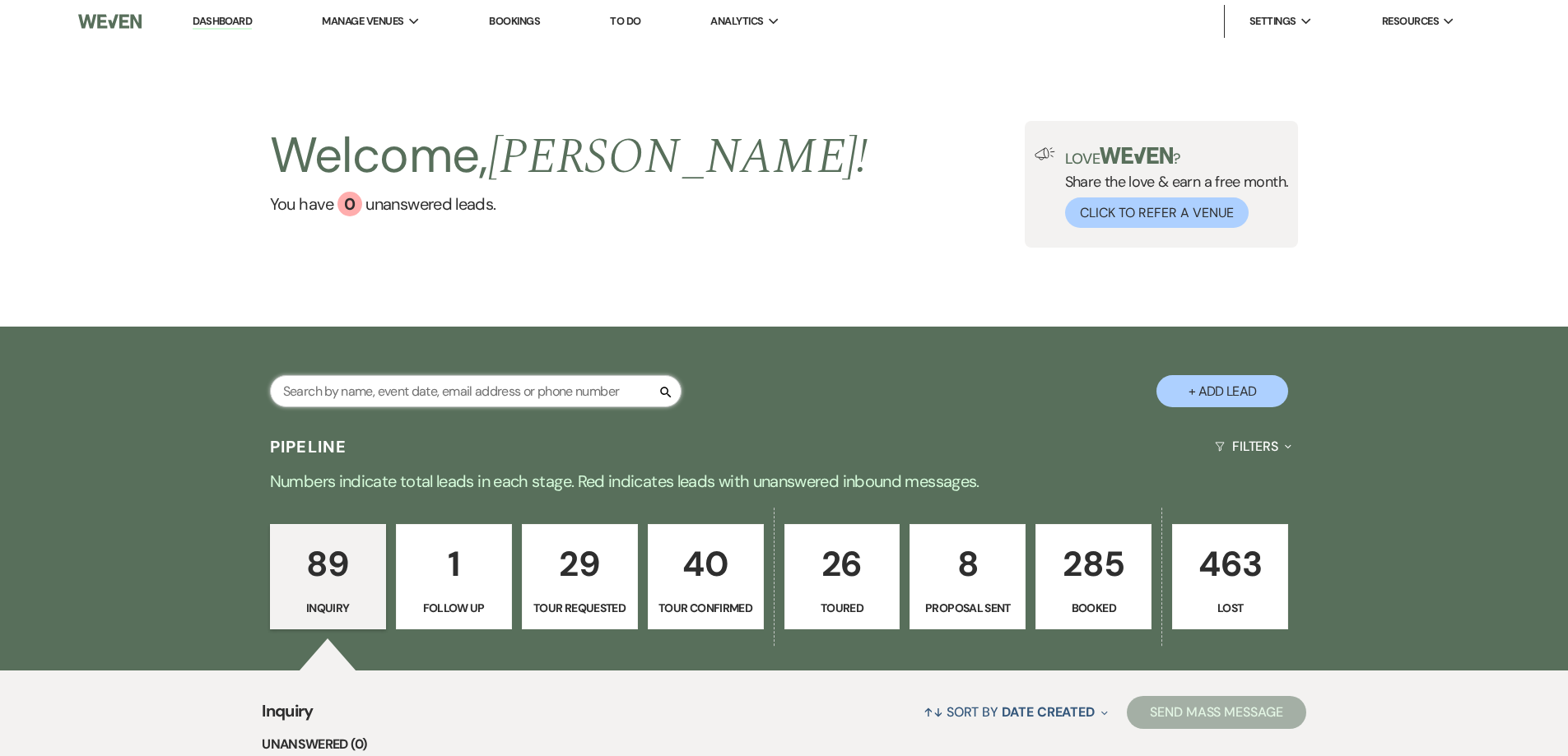
click at [592, 399] on input "text" at bounding box center [475, 391] width 411 height 32
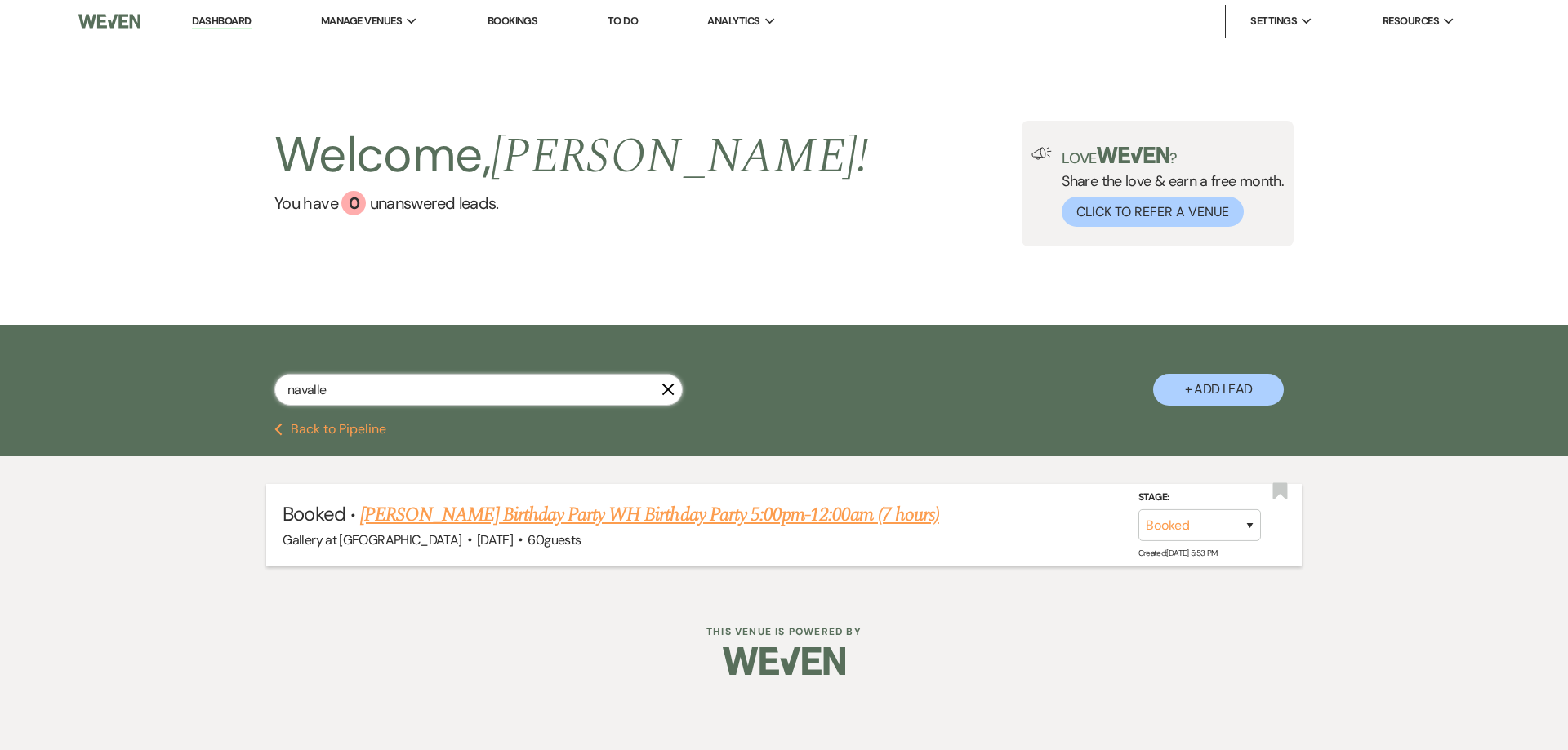
type input "navalle"
click at [558, 512] on link "[PERSON_NAME] Birthday Party WH Birthday Party 5:00pm-12:00am (7 hours)" at bounding box center [649, 515] width 579 height 29
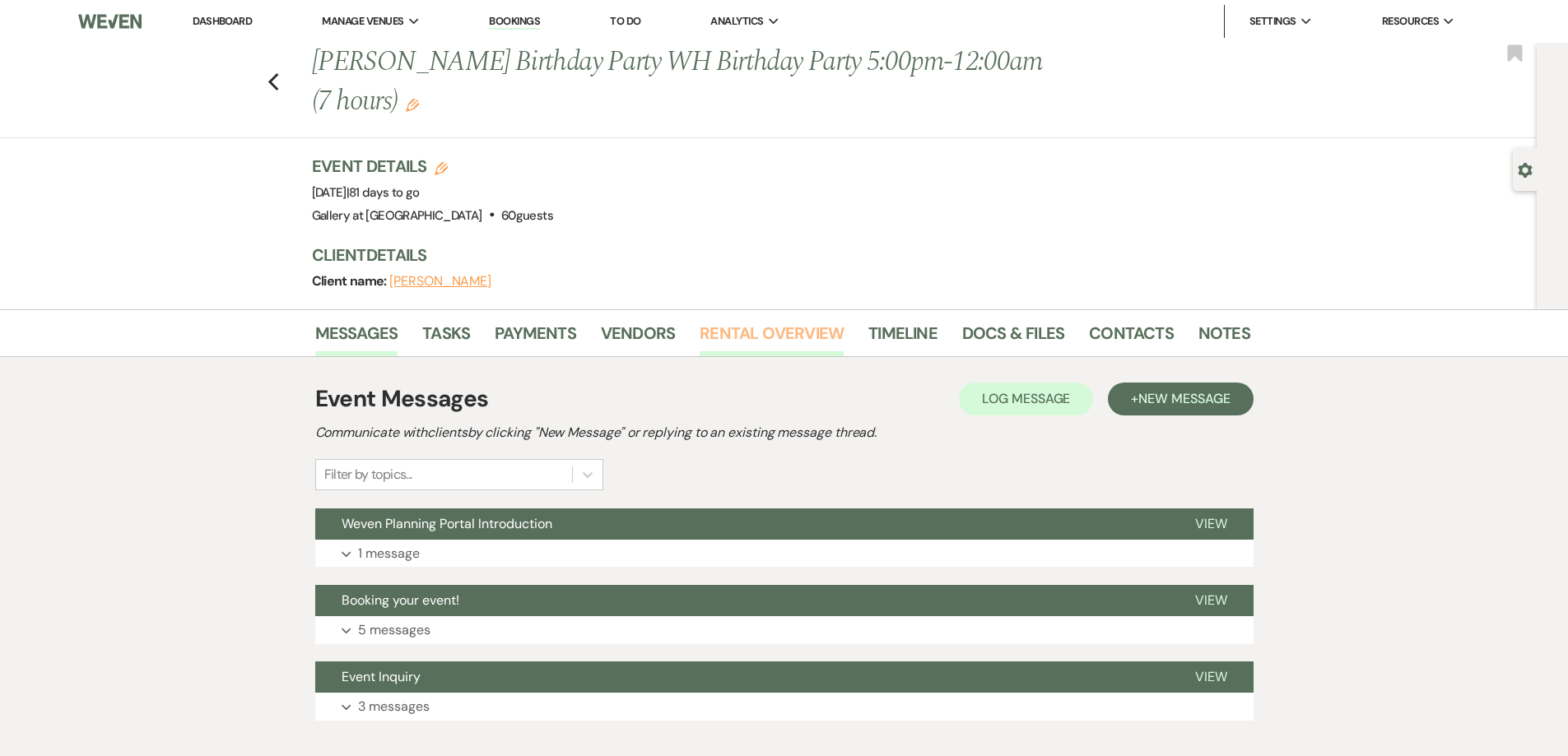
click at [734, 326] on link "Rental Overview" at bounding box center [772, 338] width 144 height 36
